Goal: Task Accomplishment & Management: Manage account settings

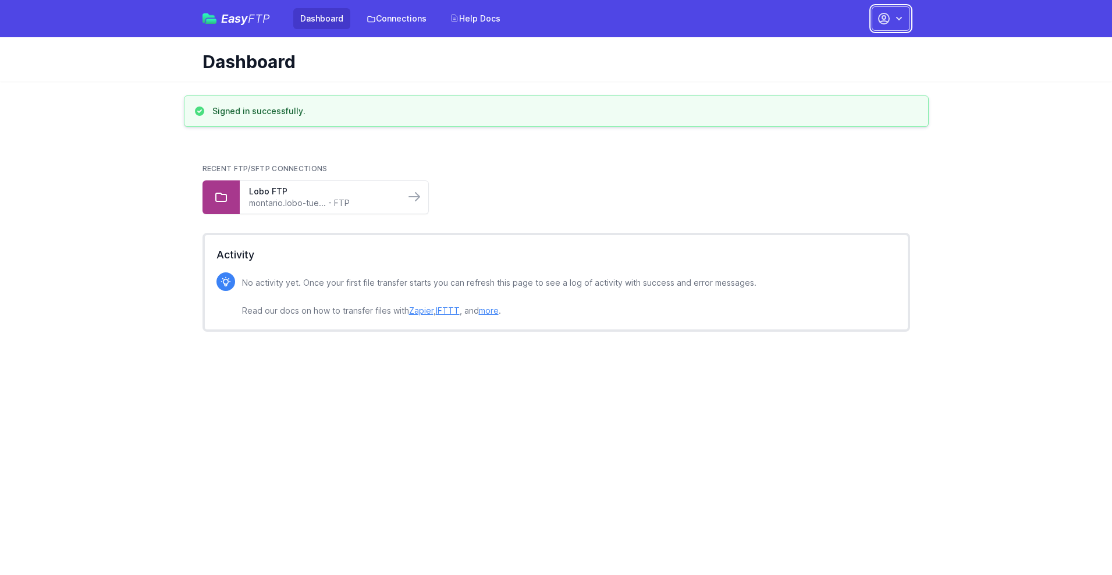
click at [891, 19] on button "button" at bounding box center [891, 18] width 38 height 24
click at [855, 48] on link "Account Settings" at bounding box center [855, 48] width 112 height 21
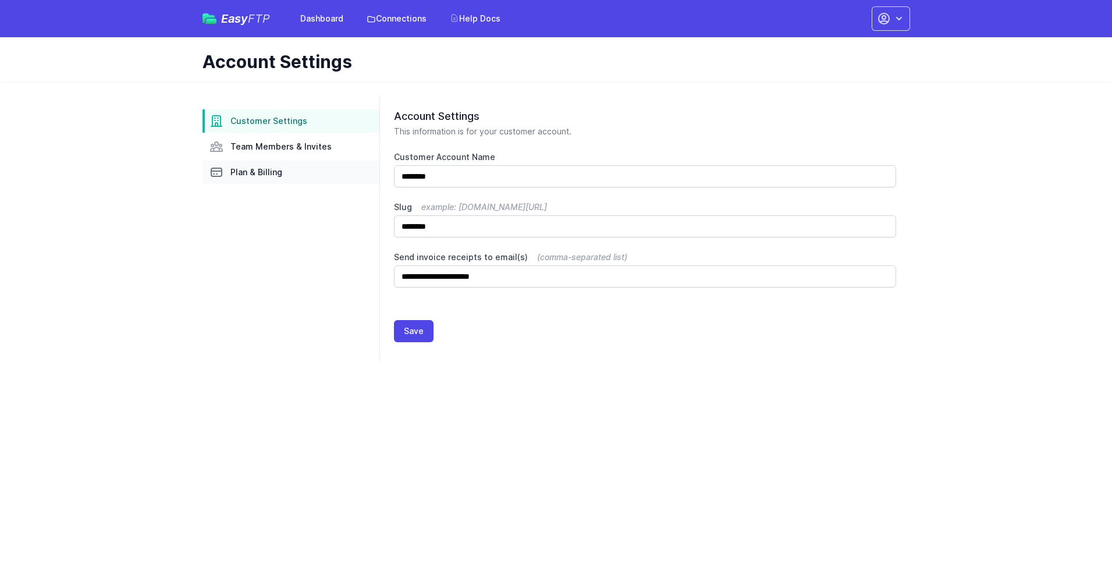
click at [291, 172] on link "Plan & Billing" at bounding box center [291, 172] width 177 height 23
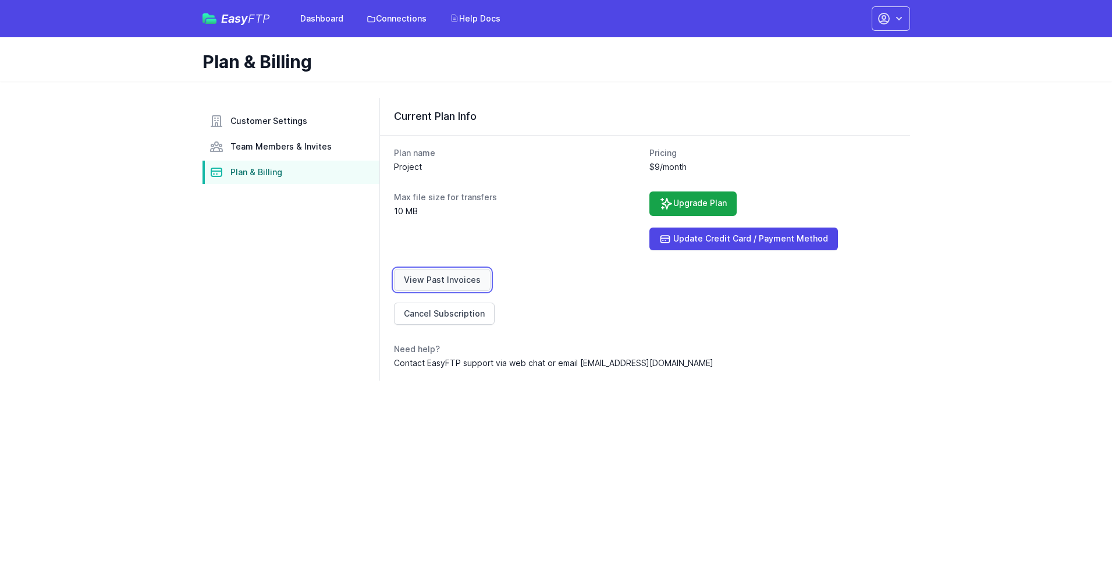
click at [440, 280] on link "View Past Invoices" at bounding box center [442, 280] width 97 height 22
